Goal: Information Seeking & Learning: Understand process/instructions

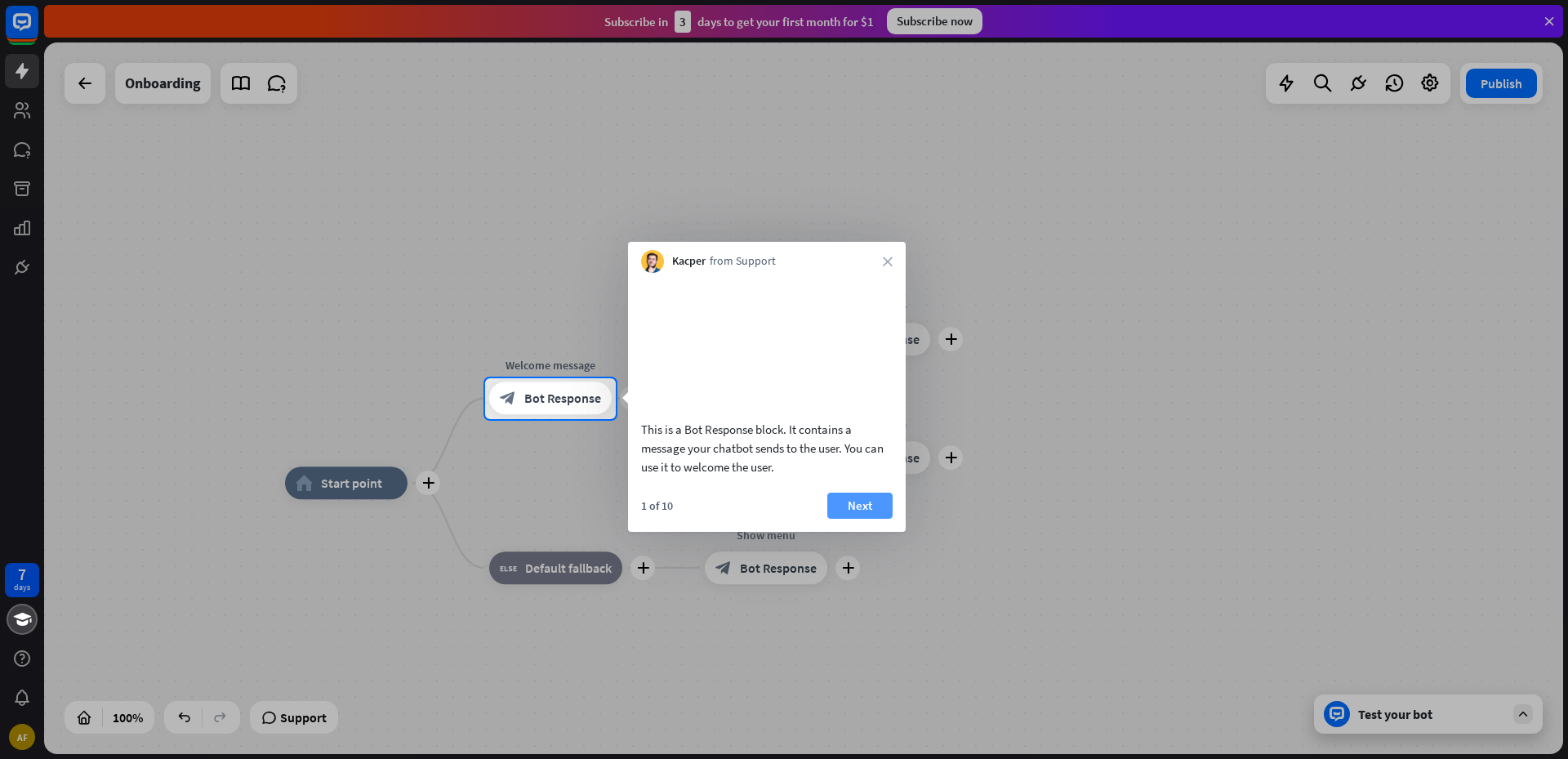
click at [842, 519] on button "Next" at bounding box center [860, 505] width 65 height 26
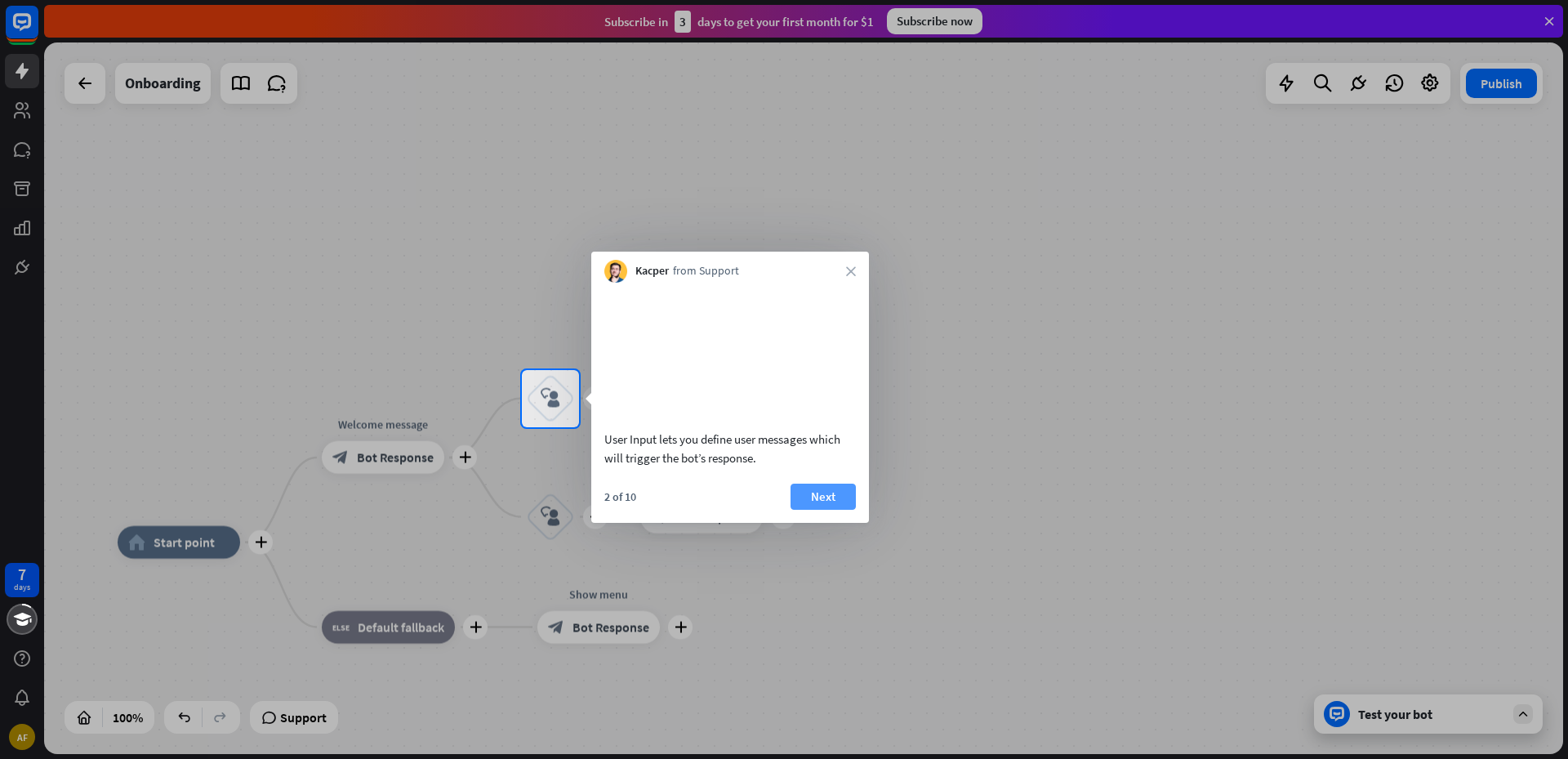
click at [815, 510] on button "Next" at bounding box center [823, 497] width 65 height 26
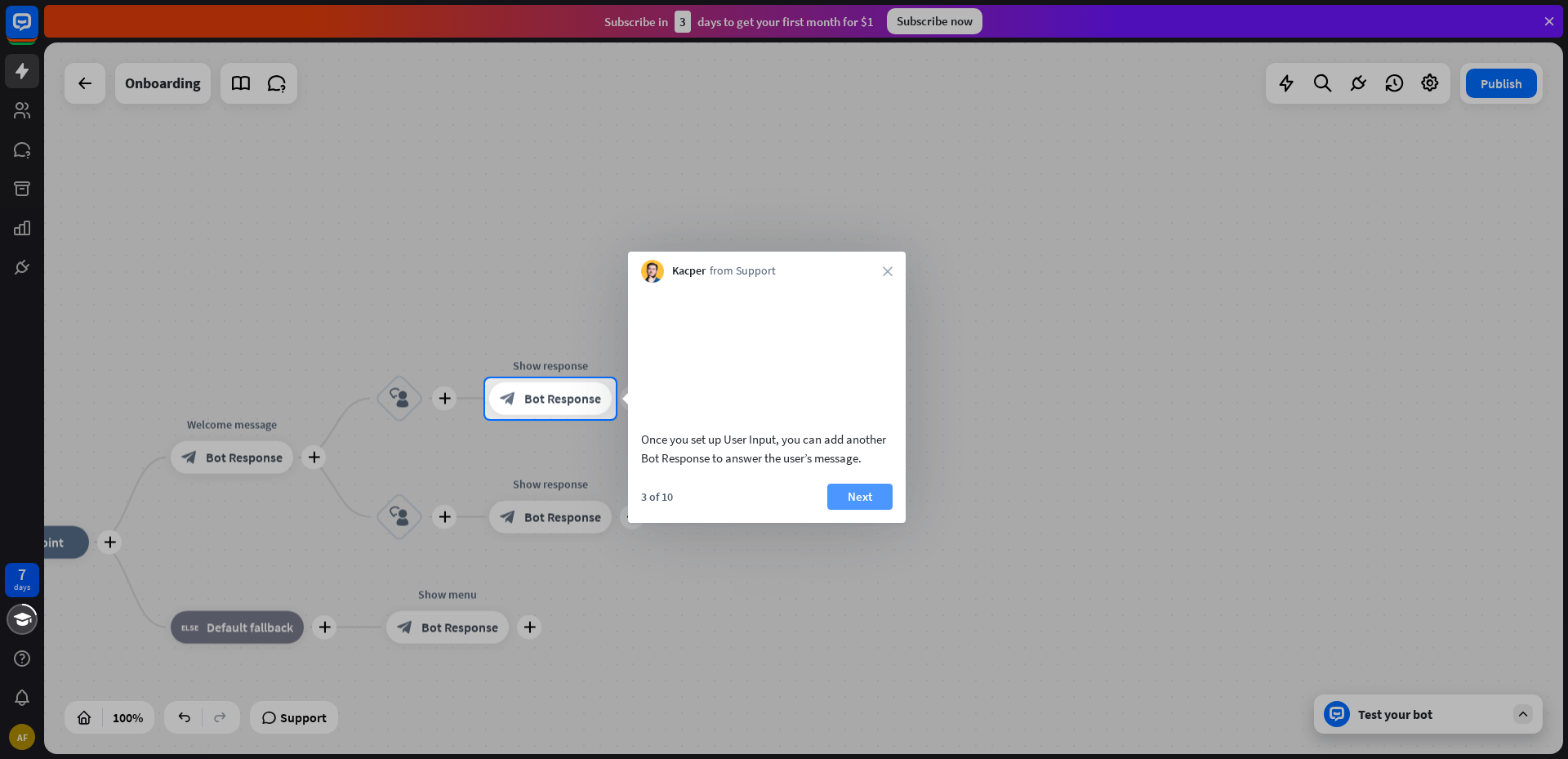
click at [856, 510] on button "Next" at bounding box center [860, 497] width 65 height 26
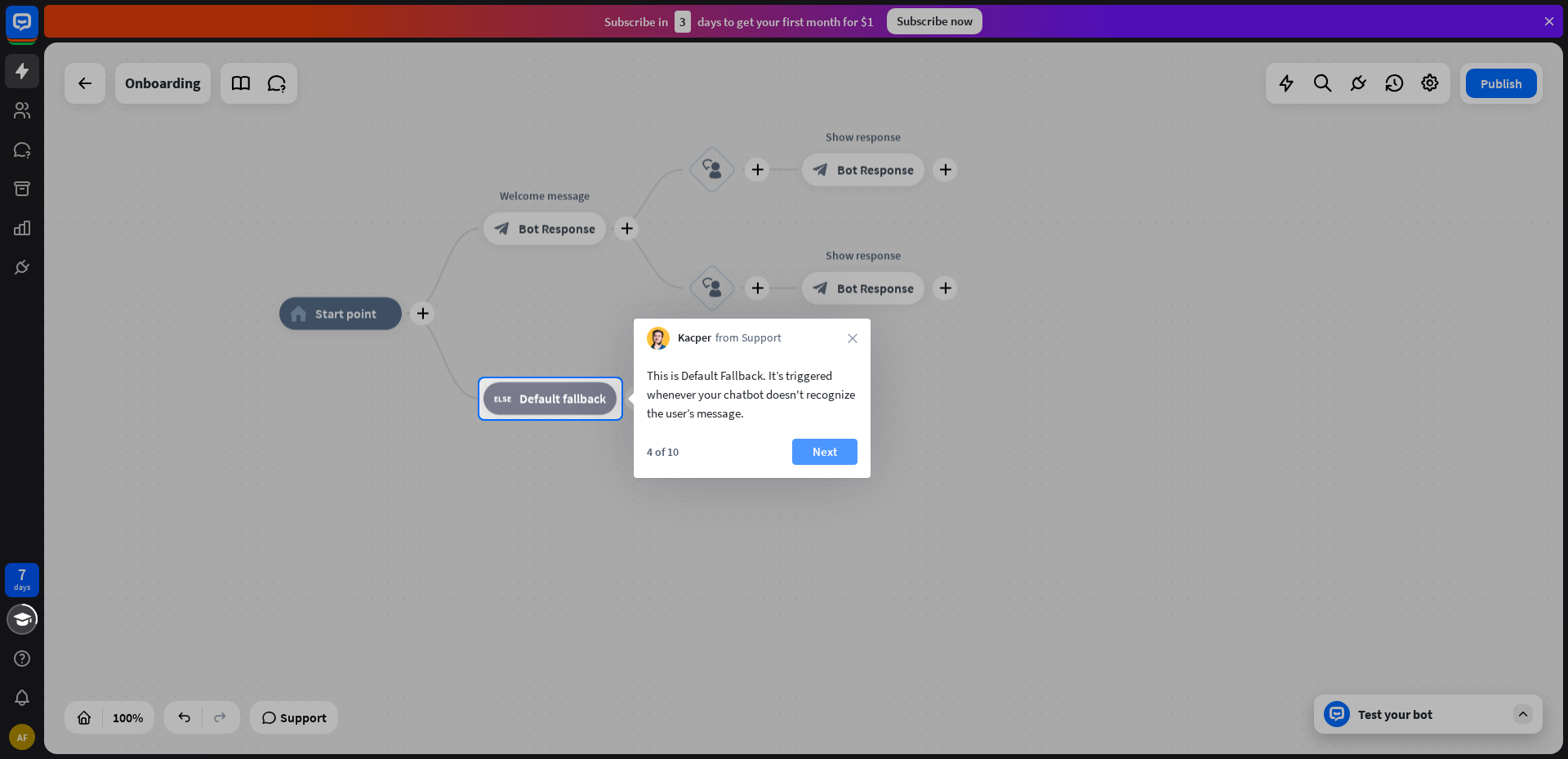
click at [845, 453] on button "Next" at bounding box center [825, 452] width 65 height 26
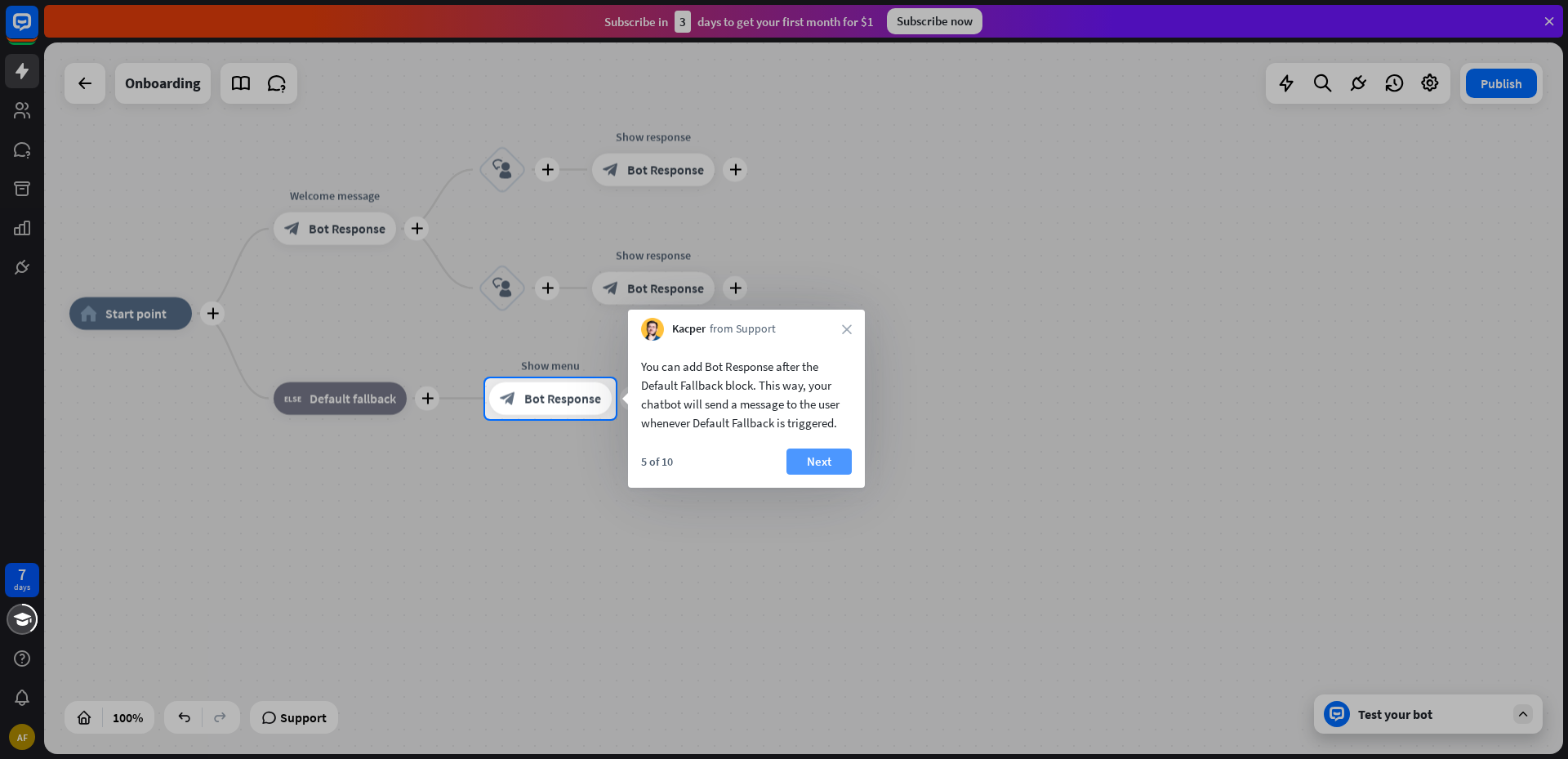
click at [817, 458] on button "Next" at bounding box center [819, 461] width 65 height 26
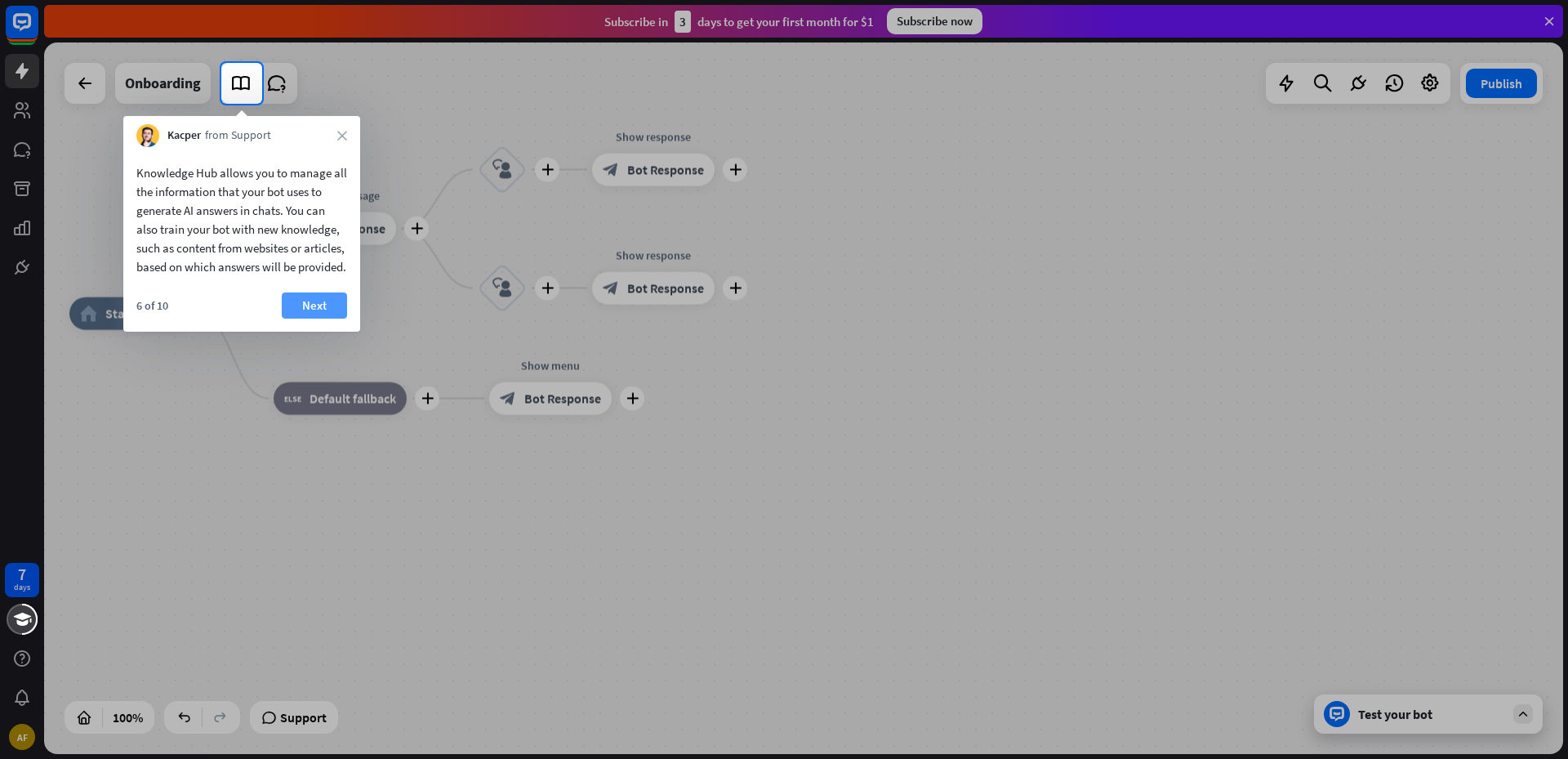
click at [338, 319] on button "Next" at bounding box center [314, 305] width 65 height 26
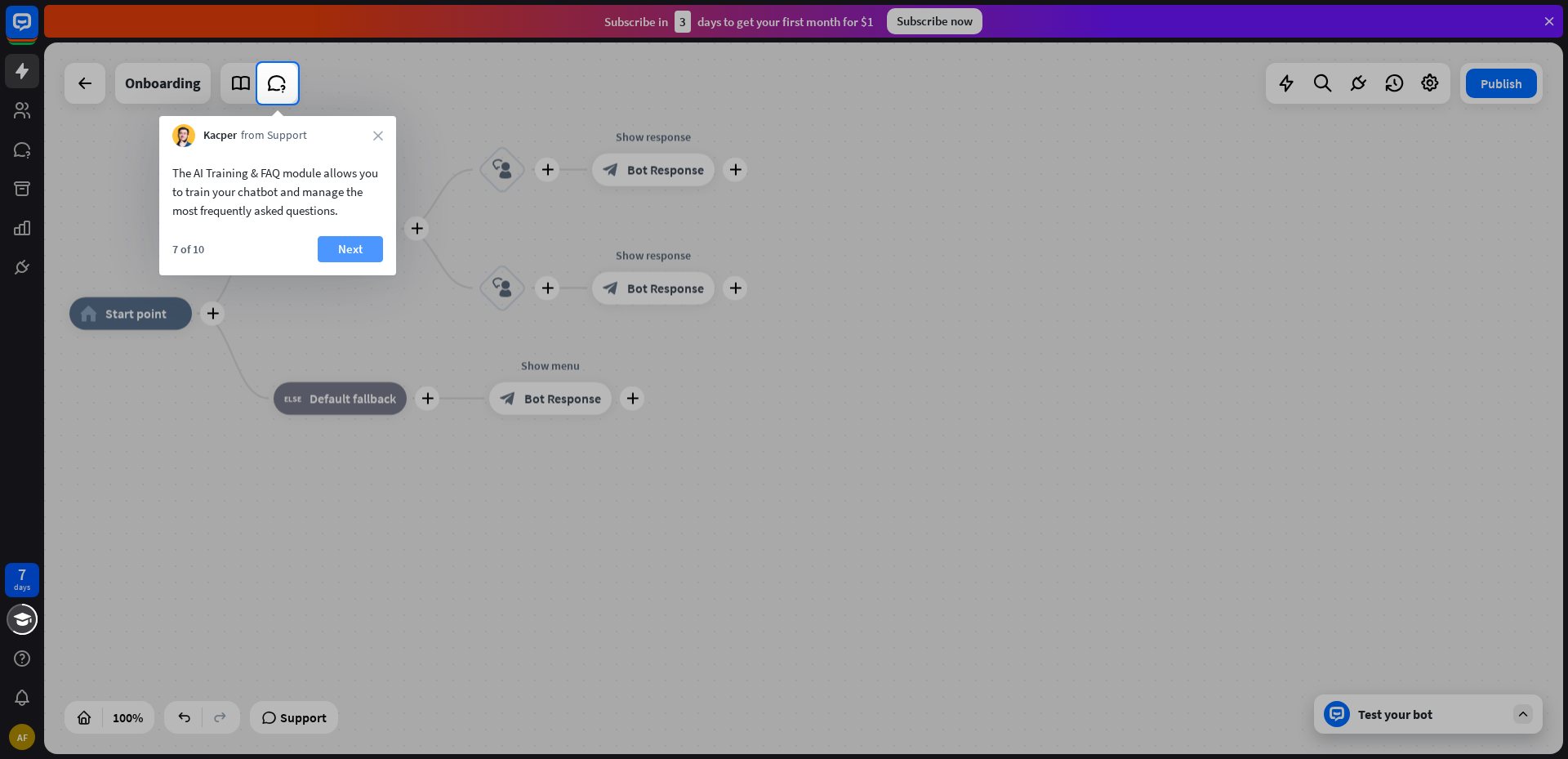
click at [362, 238] on button "Next" at bounding box center [350, 249] width 65 height 26
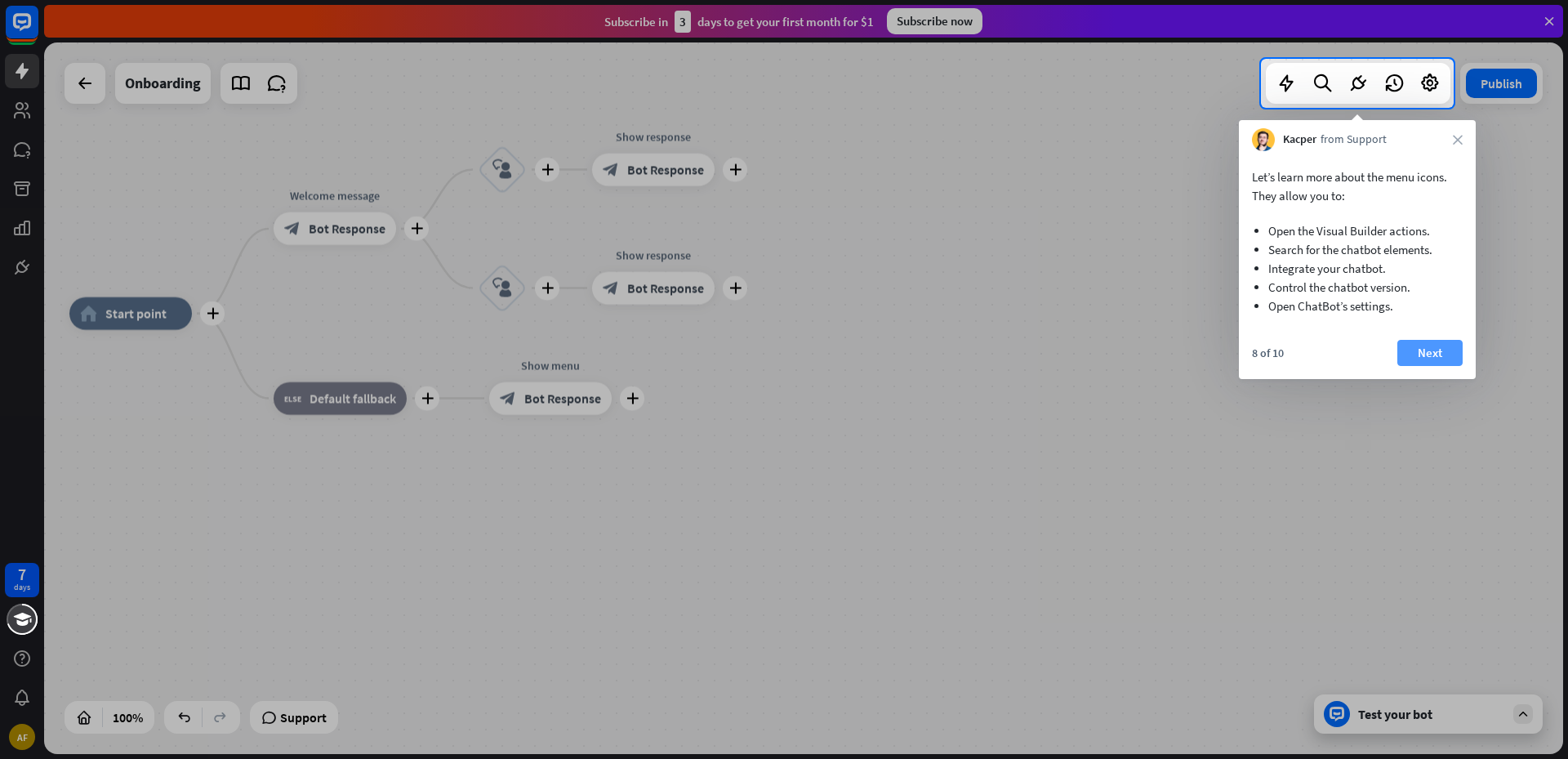
click at [1422, 357] on button "Next" at bounding box center [1430, 352] width 65 height 26
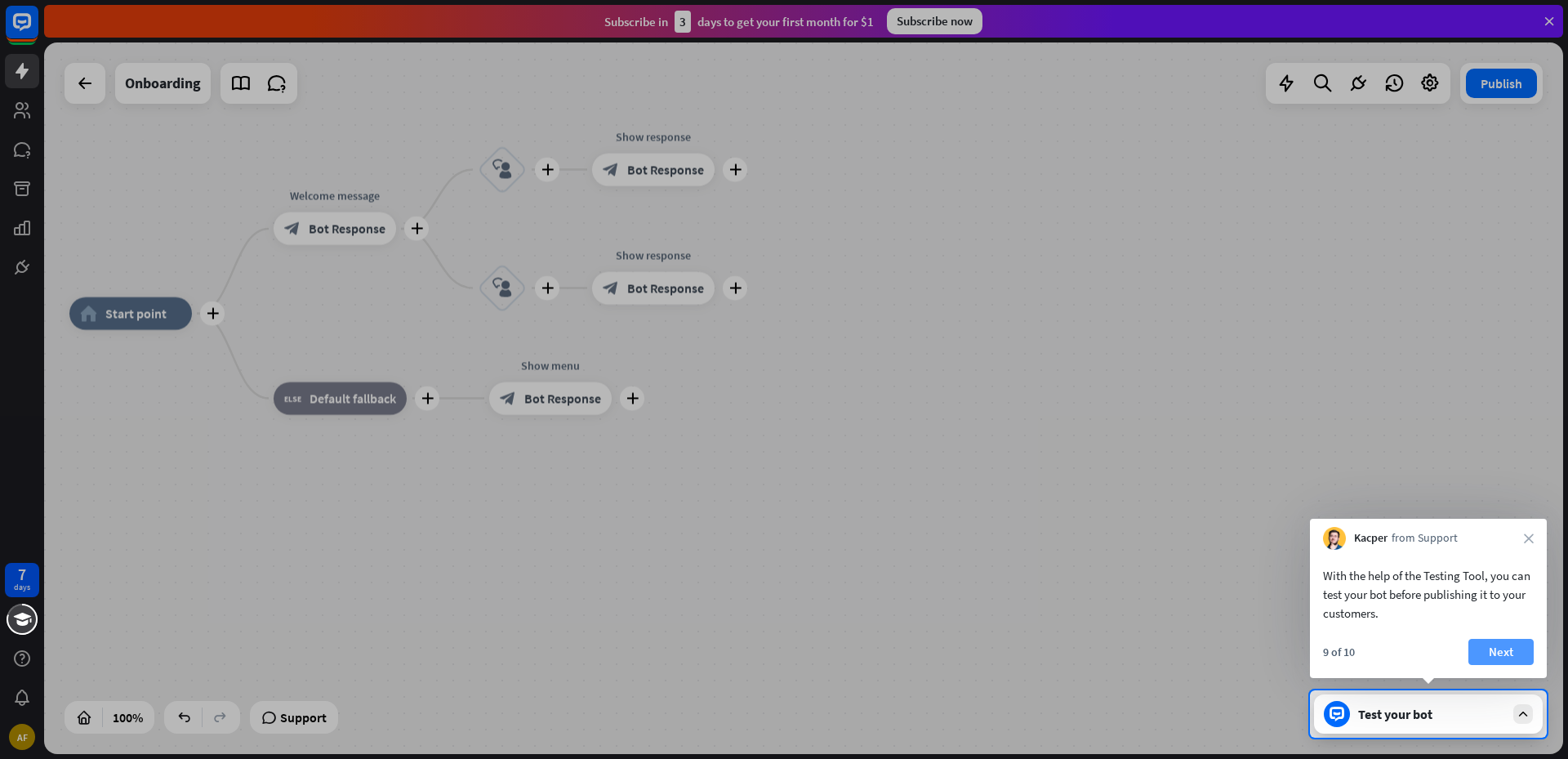
click at [1491, 641] on button "Next" at bounding box center [1501, 652] width 65 height 26
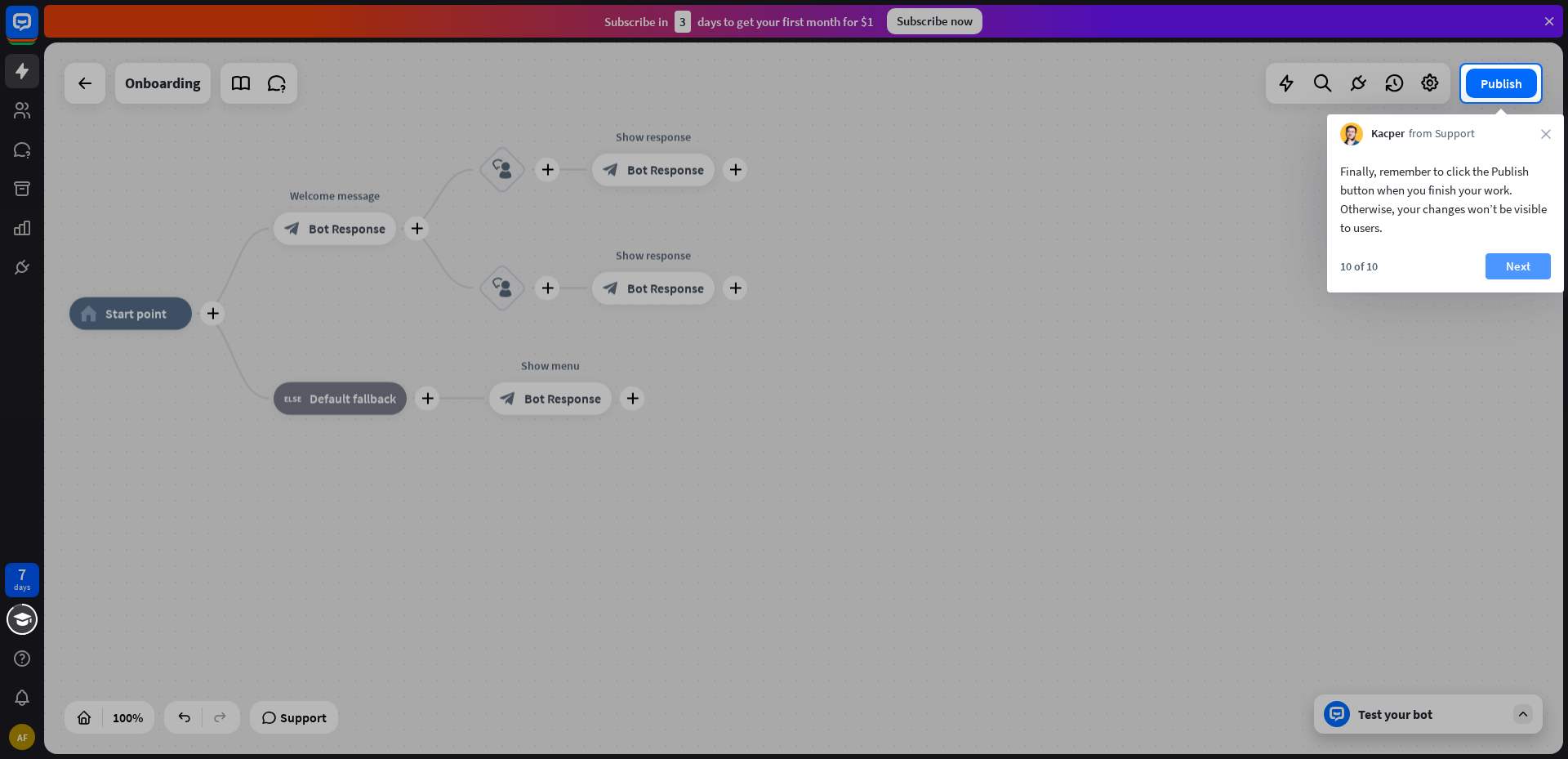
click at [1509, 269] on button "Next" at bounding box center [1518, 266] width 65 height 26
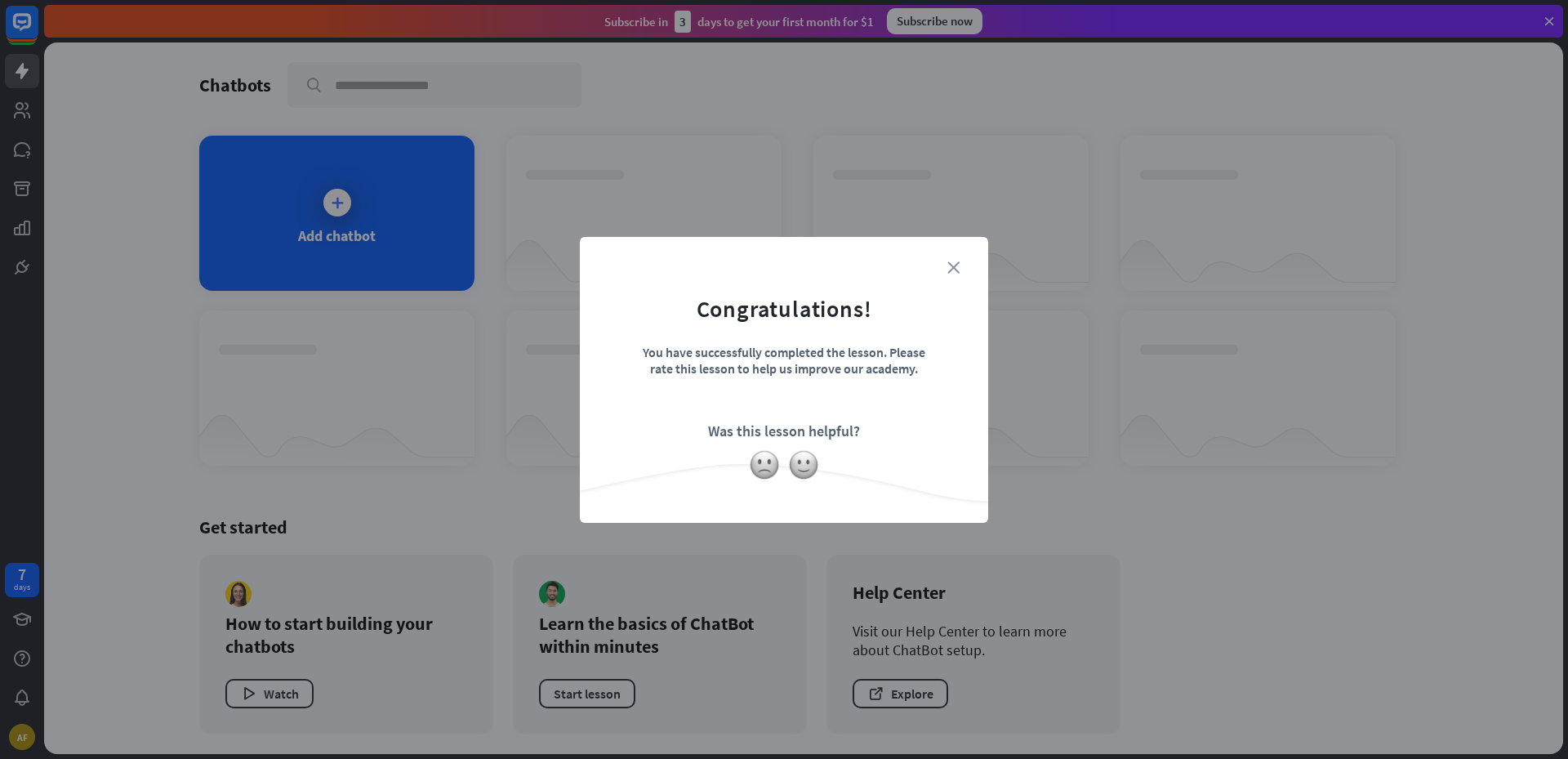
click at [956, 273] on icon "close" at bounding box center [954, 267] width 13 height 13
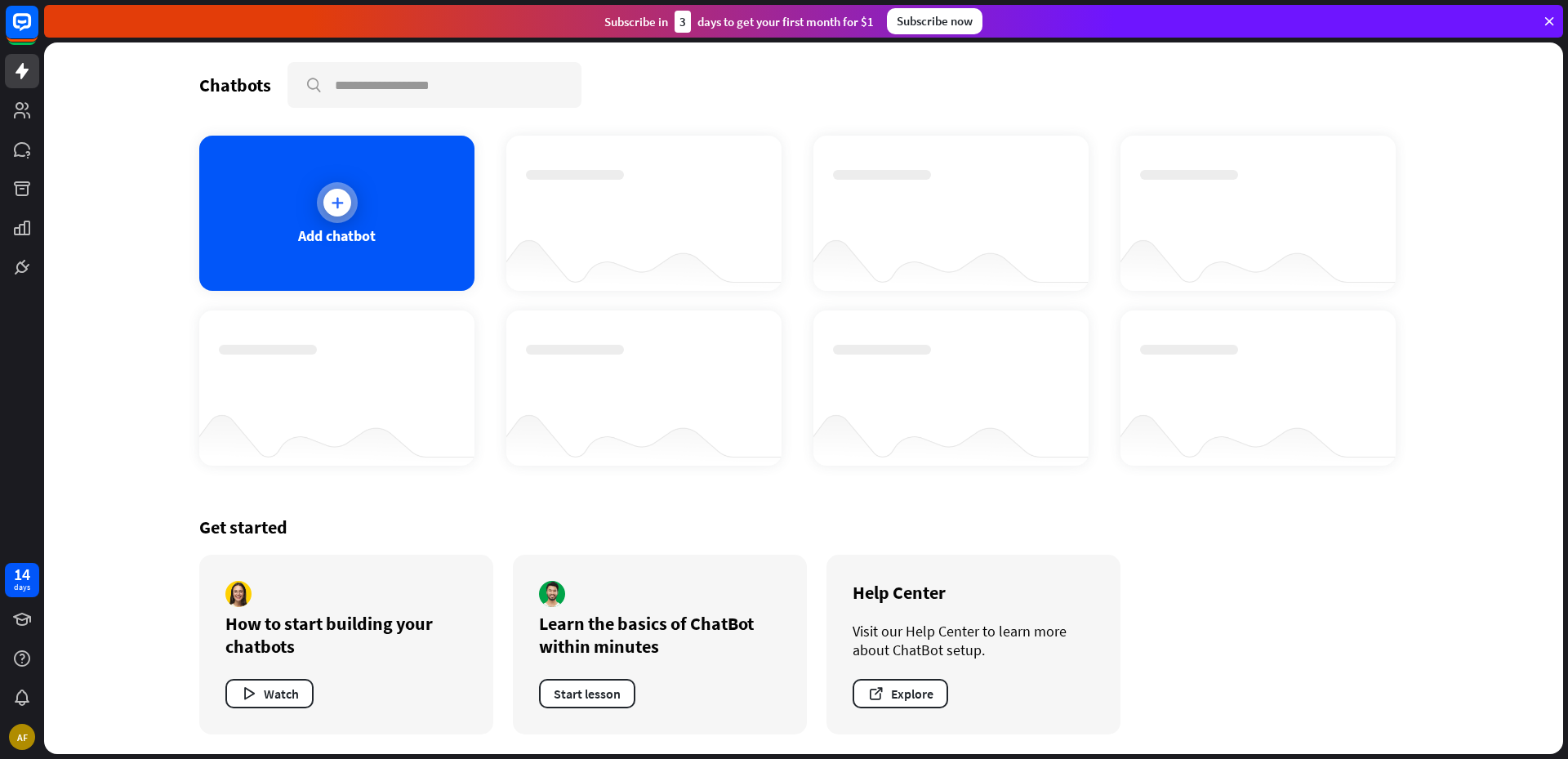
click at [337, 208] on icon at bounding box center [337, 202] width 17 height 17
